Goal: Information Seeking & Learning: Find specific fact

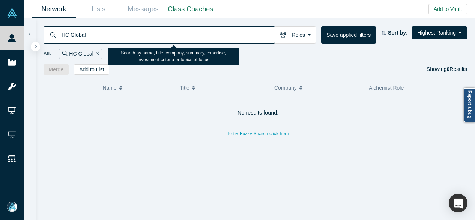
drag, startPoint x: 111, startPoint y: 35, endPoint x: 61, endPoint y: 32, distance: 50.4
click at [61, 32] on input "HC Global" at bounding box center [168, 35] width 214 height 18
paste input "[PERSON_NAME]"
drag, startPoint x: 63, startPoint y: 35, endPoint x: 125, endPoint y: 39, distance: 62.4
click at [125, 39] on input "[PERSON_NAME]" at bounding box center [168, 35] width 214 height 18
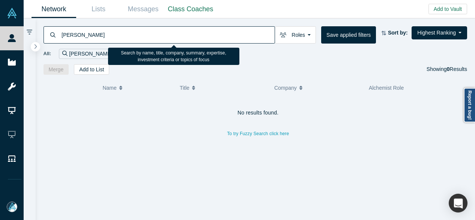
type input "Z"
